Goal: Task Accomplishment & Management: Complete application form

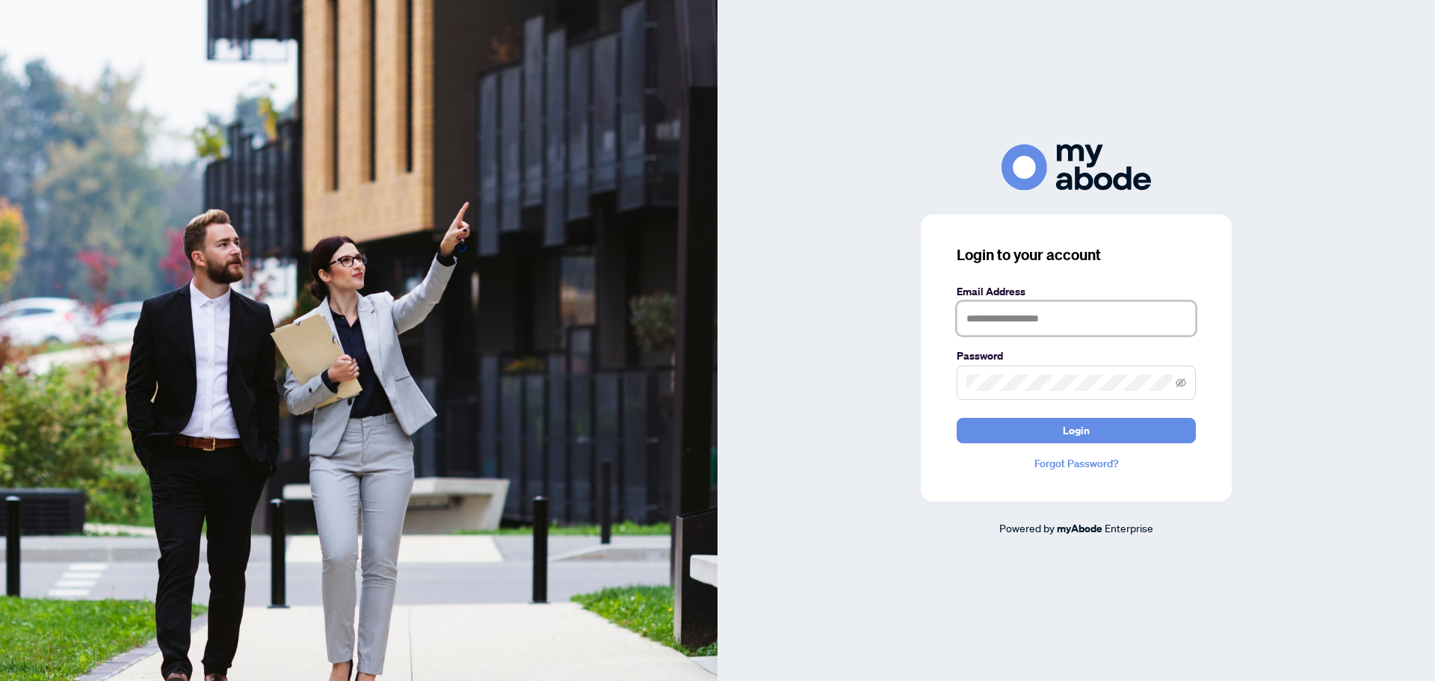
click at [1081, 315] on input "text" at bounding box center [1076, 318] width 239 height 34
type input "**********"
click at [1079, 438] on span "Login" at bounding box center [1076, 431] width 27 height 24
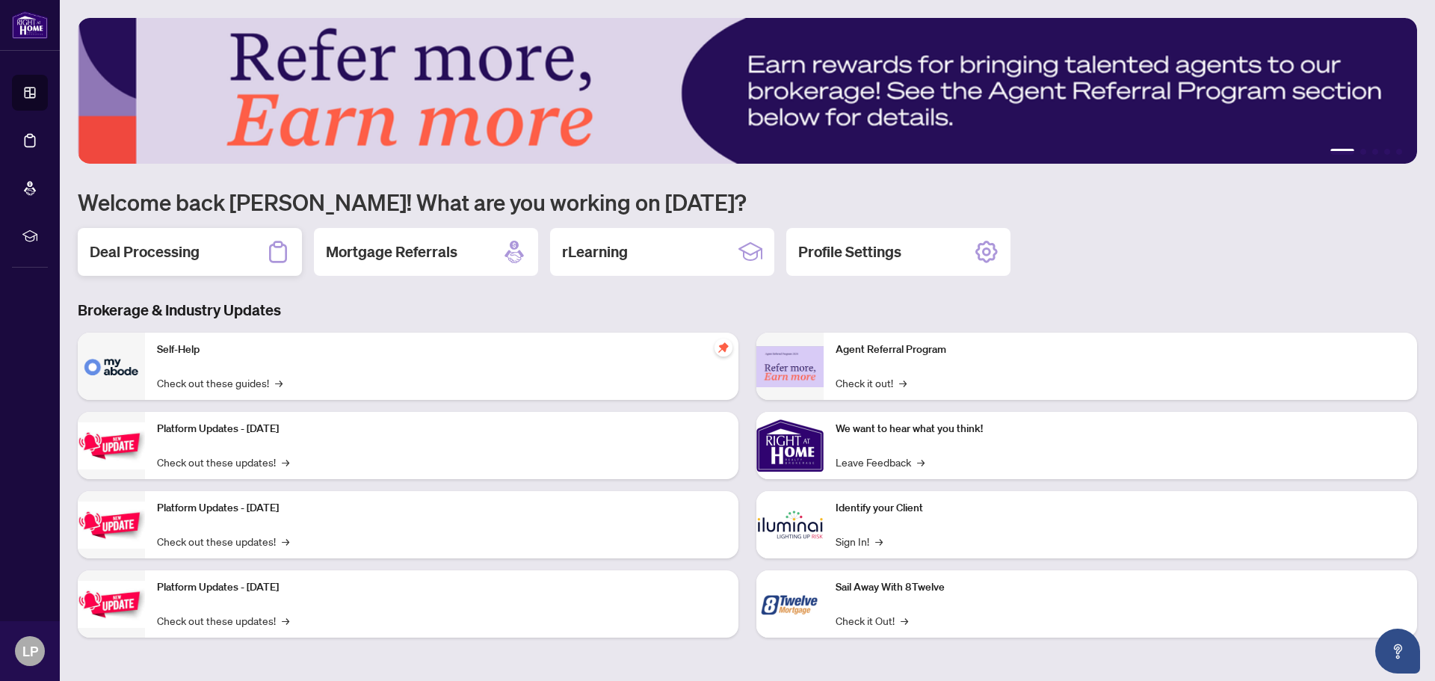
click at [184, 250] on h2 "Deal Processing" at bounding box center [145, 251] width 110 height 21
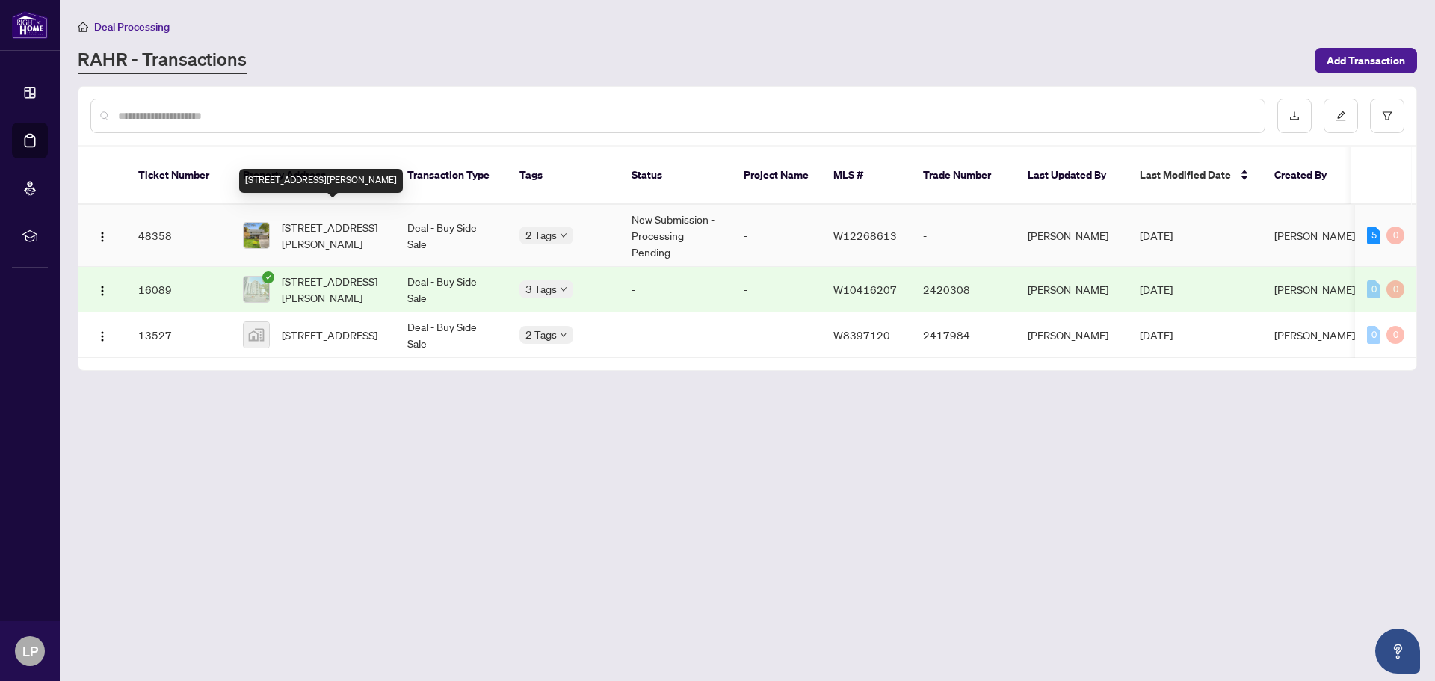
click at [327, 219] on span "[STREET_ADDRESS][PERSON_NAME]" at bounding box center [333, 235] width 102 height 33
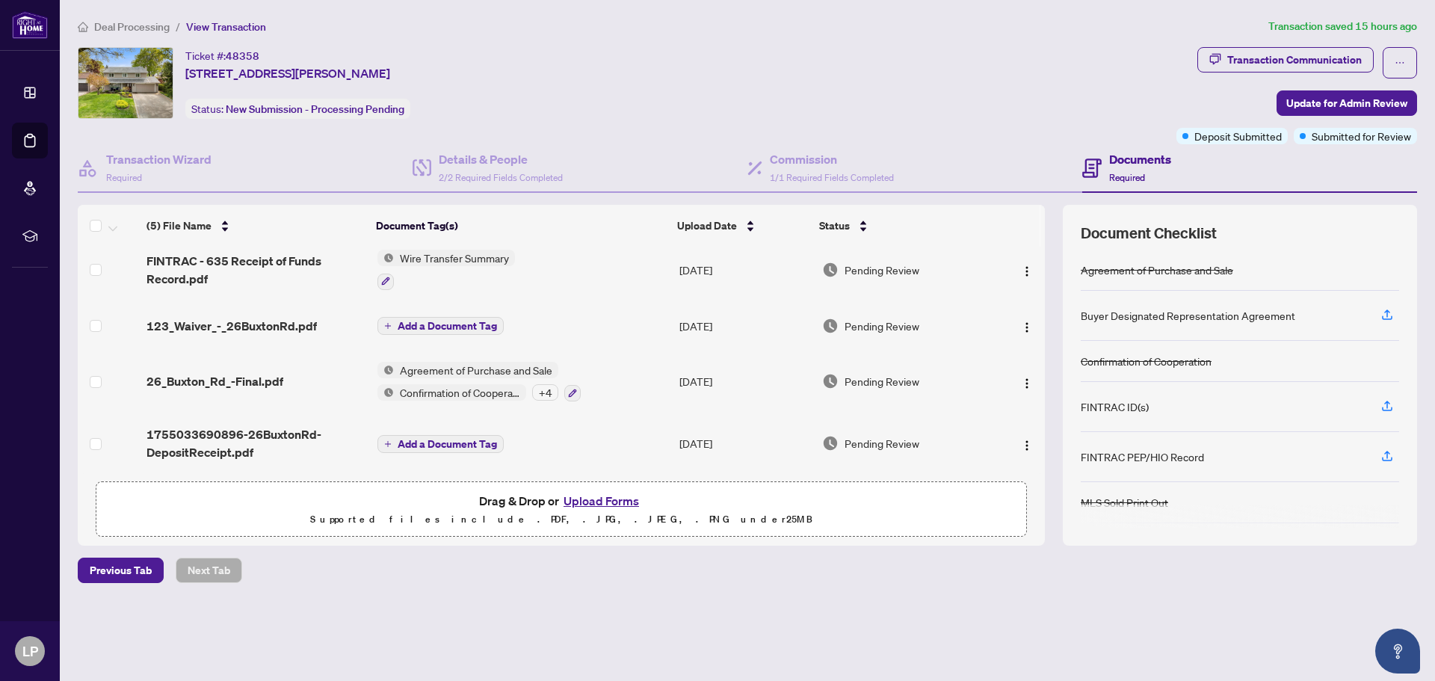
scroll to position [77, 0]
click at [592, 499] on button "Upload Forms" at bounding box center [601, 500] width 84 height 19
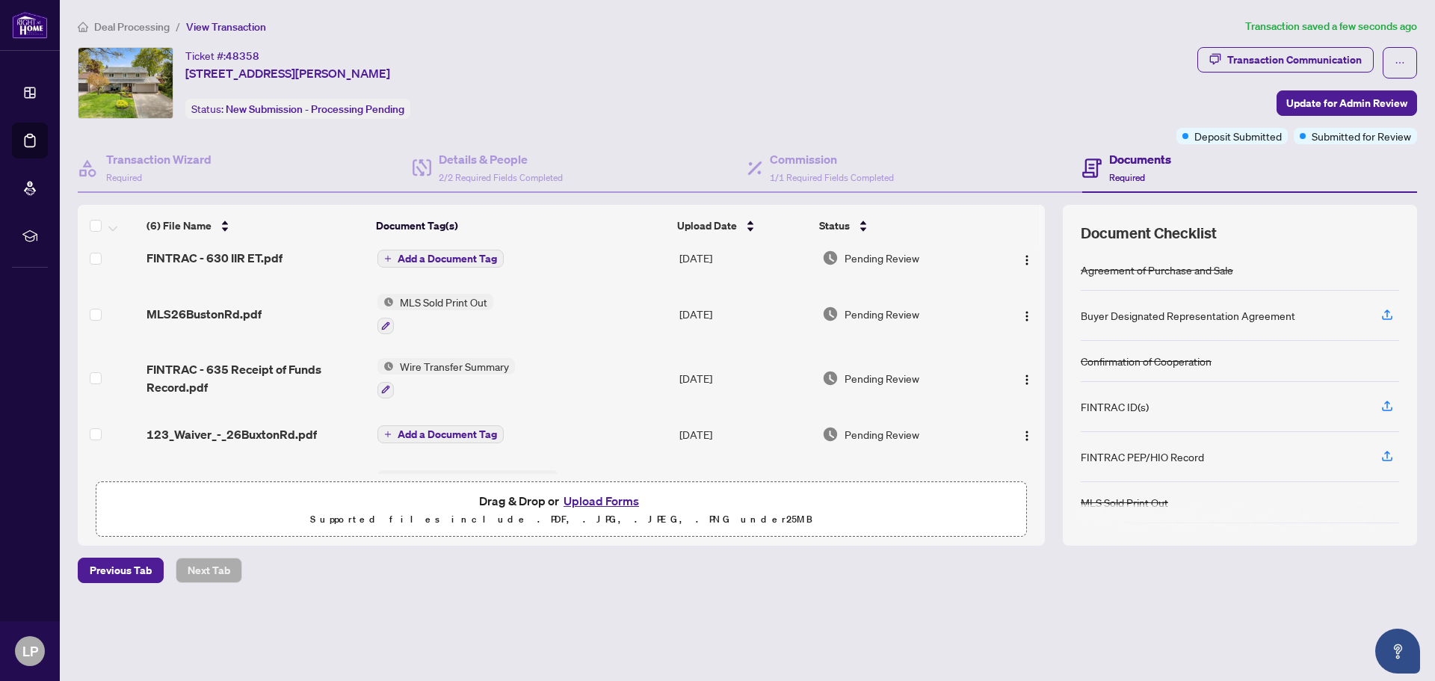
scroll to position [0, 0]
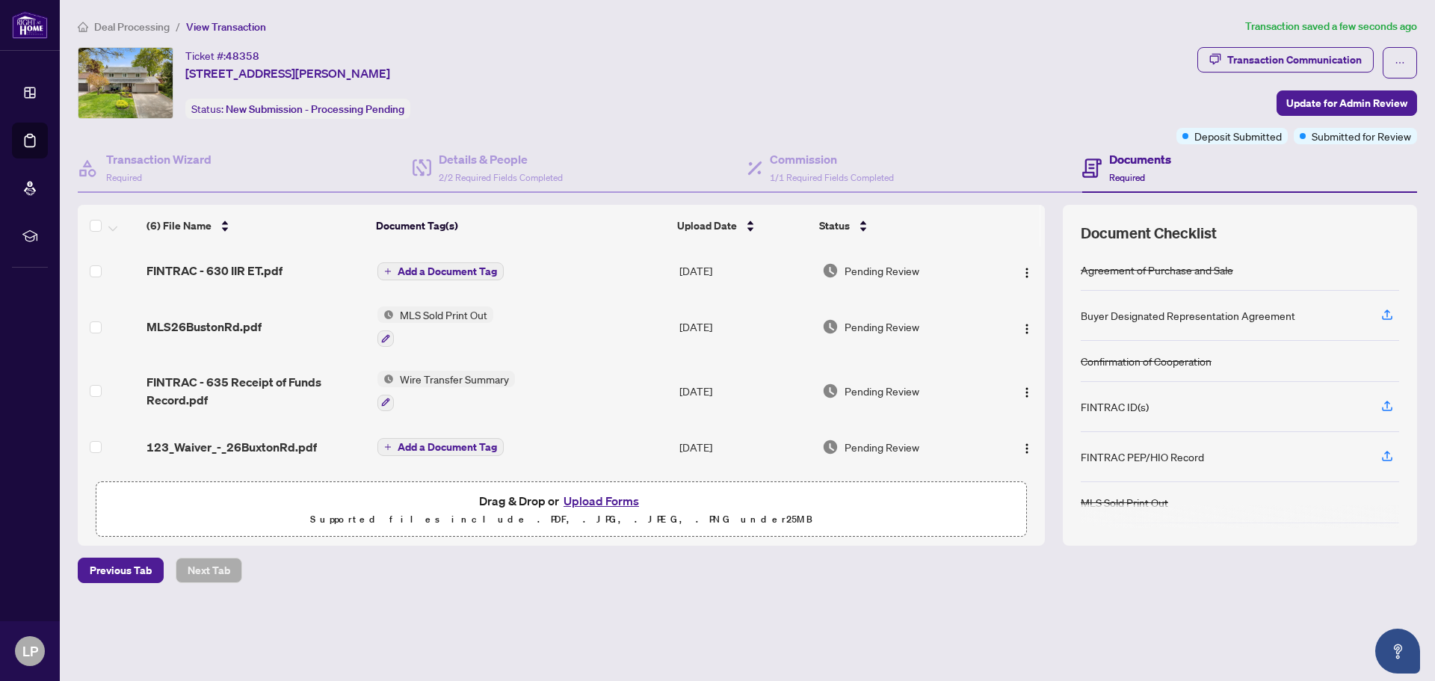
click at [599, 498] on button "Upload Forms" at bounding box center [601, 500] width 84 height 19
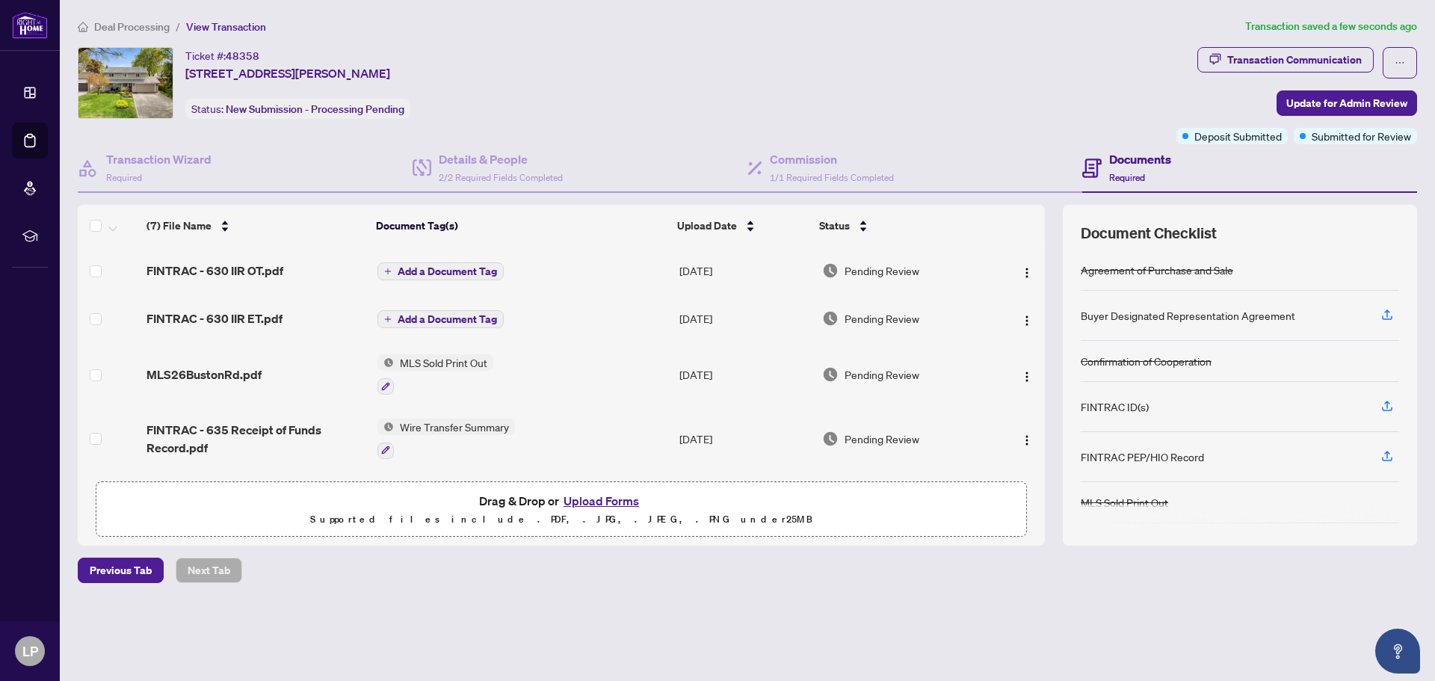
click at [608, 498] on button "Upload Forms" at bounding box center [601, 500] width 84 height 19
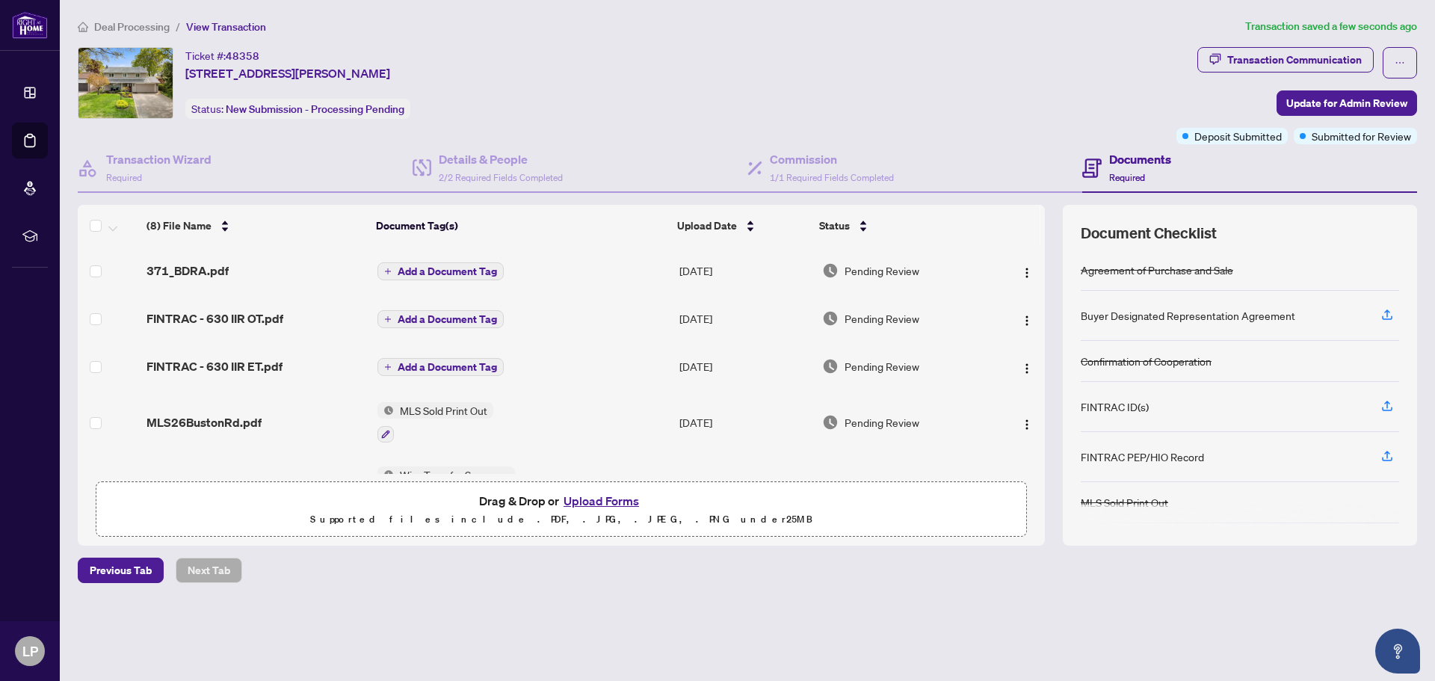
click at [599, 498] on button "Upload Forms" at bounding box center [601, 500] width 84 height 19
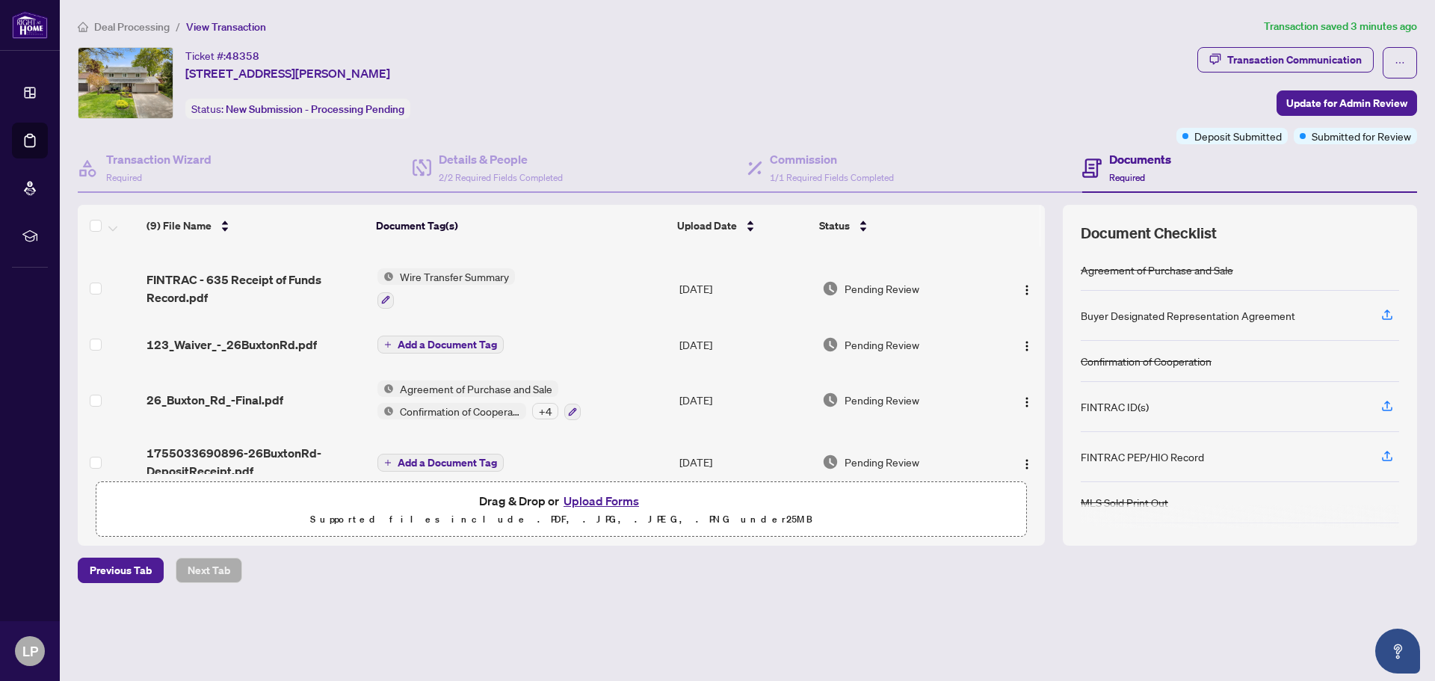
scroll to position [280, 0]
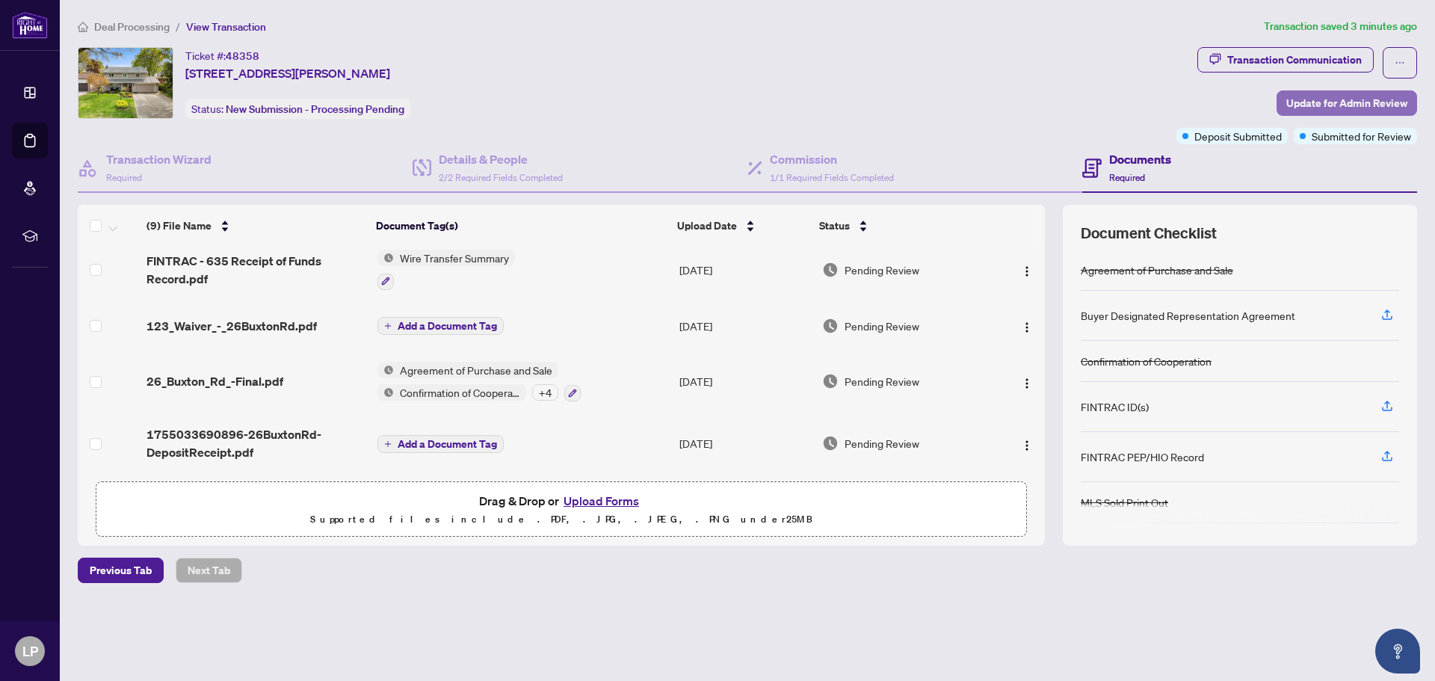
click at [1360, 105] on span "Update for Admin Review" at bounding box center [1346, 103] width 121 height 24
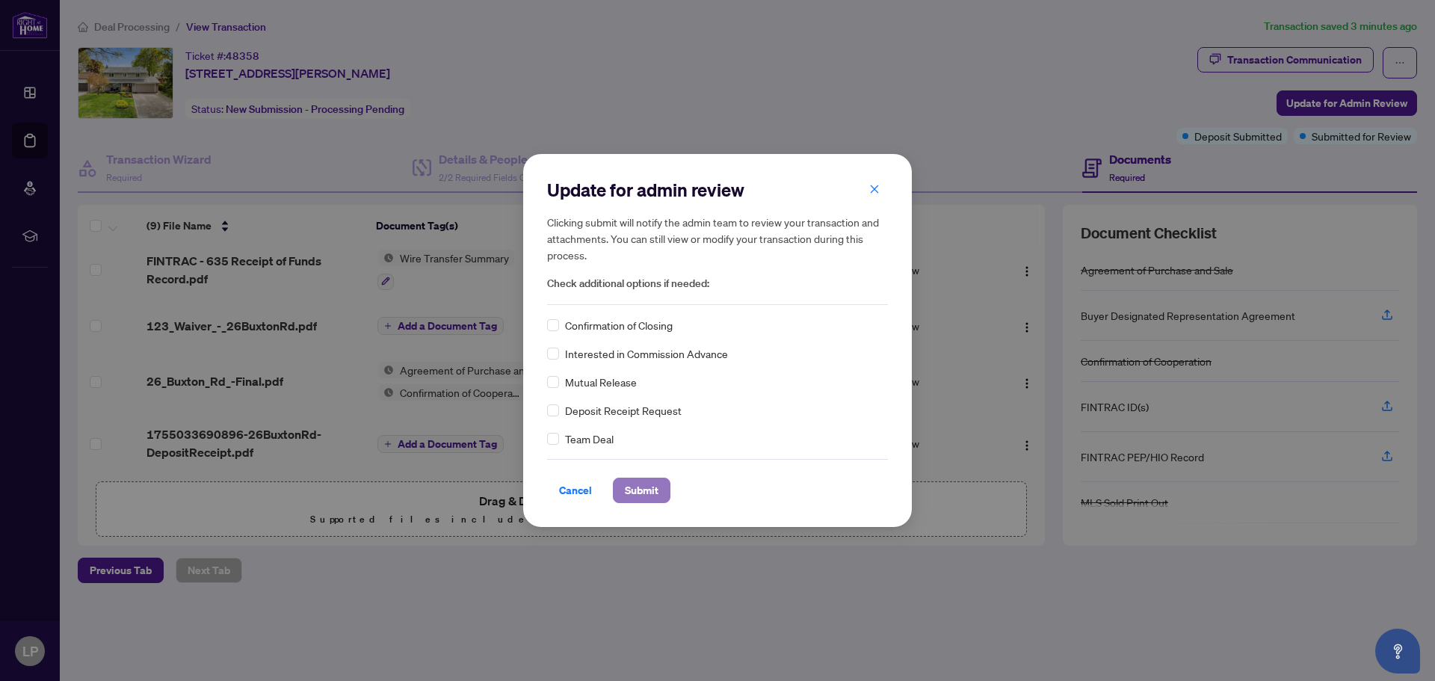
click at [644, 491] on span "Submit" at bounding box center [642, 490] width 34 height 24
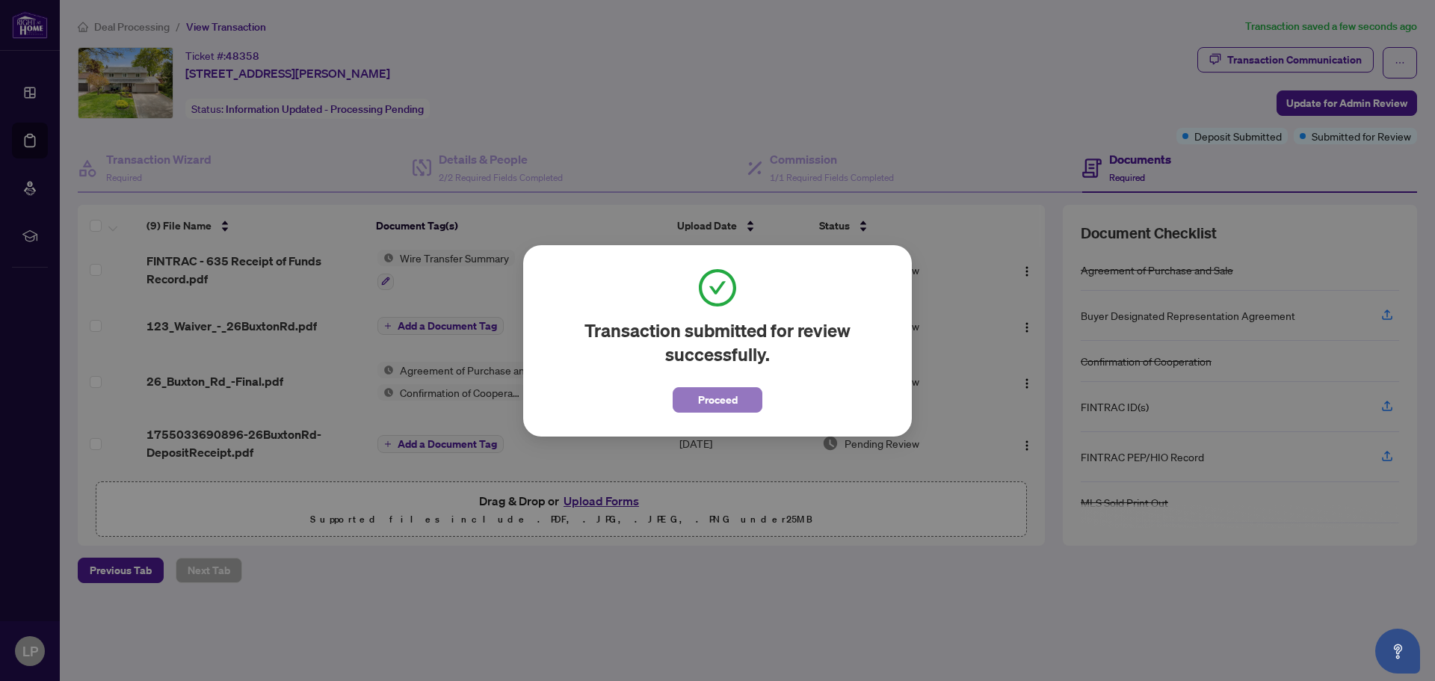
click at [717, 398] on span "Proceed" at bounding box center [718, 400] width 40 height 24
